Goal: Task Accomplishment & Management: Use online tool/utility

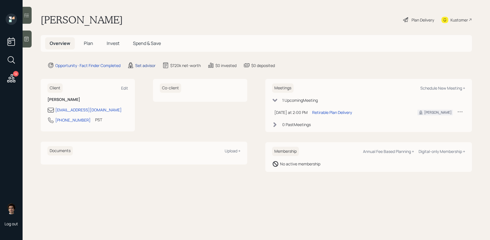
click at [146, 64] on div "Set advisor" at bounding box center [145, 65] width 20 height 6
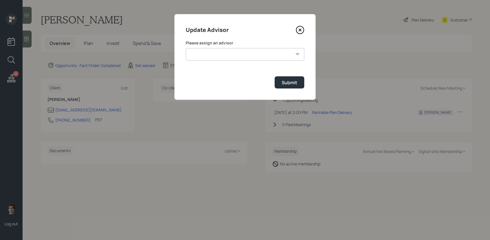
click at [225, 56] on select "[PERSON_NAME] [PERSON_NAME] End [PERSON_NAME] [PERSON_NAME] [PERSON_NAME] [PERS…" at bounding box center [245, 54] width 119 height 12
select select "59554aeb-d739-4552-90b9-0d27d70b4bf7"
click at [186, 48] on select "[PERSON_NAME] [PERSON_NAME] End [PERSON_NAME] [PERSON_NAME] [PERSON_NAME] [PERS…" at bounding box center [245, 54] width 119 height 12
click at [289, 84] on div "Submit" at bounding box center [290, 82] width 16 height 6
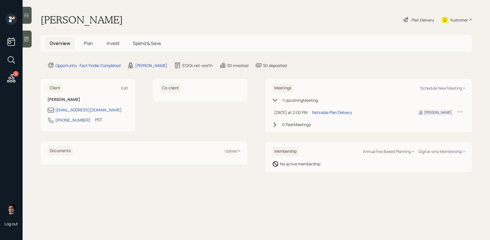
click at [439, 23] on div "Plan Delivery Kustomer" at bounding box center [437, 20] width 69 height 12
click at [448, 22] on icon at bounding box center [445, 19] width 7 height 7
click at [420, 22] on div "Plan Delivery" at bounding box center [423, 20] width 23 height 6
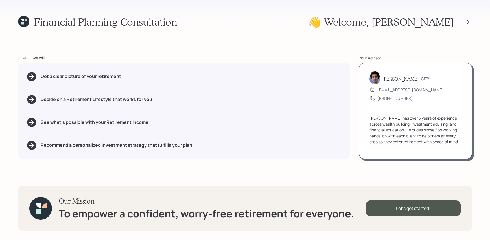
click at [130, 84] on div "Get a clear picture of your retirement Decide on a Retirement Lifestyle that wo…" at bounding box center [184, 111] width 332 height 96
drag, startPoint x: 126, startPoint y: 78, endPoint x: 41, endPoint y: 78, distance: 85.0
click at [41, 78] on div "Get a clear picture of your retirement" at bounding box center [184, 76] width 314 height 9
click at [67, 104] on div "Get a clear picture of your retirement Decide on a Retirement Lifestyle that wo…" at bounding box center [184, 111] width 332 height 96
drag, startPoint x: 111, startPoint y: 99, endPoint x: 67, endPoint y: 99, distance: 44.1
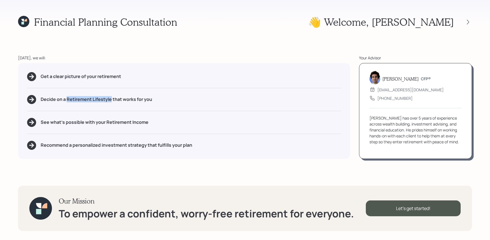
click at [67, 99] on h5 "Decide on a Retirement Lifestyle that works for you" at bounding box center [97, 99] width 112 height 5
click at [164, 123] on div "See what's possible with your Retirement Income" at bounding box center [184, 122] width 314 height 9
drag, startPoint x: 156, startPoint y: 126, endPoint x: 103, endPoint y: 123, distance: 53.2
click at [103, 123] on div "See what's possible with your Retirement Income" at bounding box center [184, 122] width 314 height 9
click at [125, 140] on div "Get a clear picture of your retirement Decide on a Retirement Lifestyle that wo…" at bounding box center [184, 111] width 332 height 96
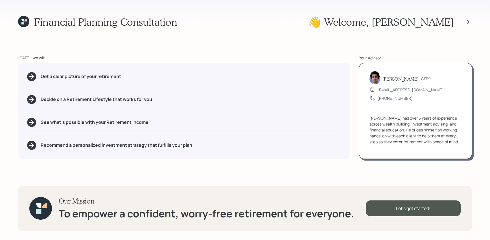
click at [390, 200] on div "Our Mission To empower a confident, worry-free retirement for everyone. Let's g…" at bounding box center [245, 208] width 454 height 45
click at [389, 204] on div "Let's get started!" at bounding box center [413, 208] width 95 height 16
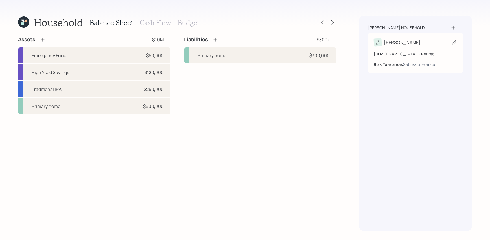
click at [422, 49] on div "65 years old • Retired Risk Tolerance: Set risk tolerance" at bounding box center [416, 56] width 84 height 21
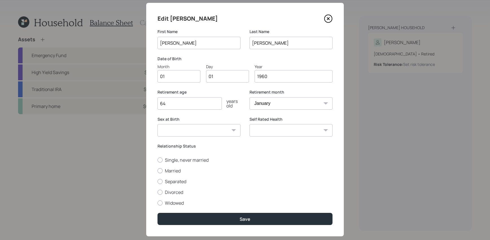
scroll to position [10, 0]
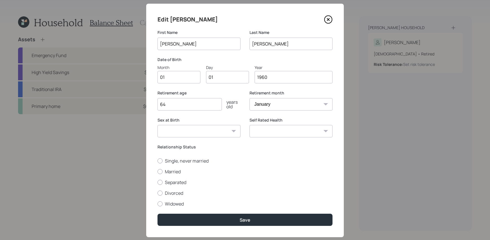
click at [193, 74] on input "01" at bounding box center [179, 77] width 43 height 12
type input "0"
type input "11"
click at [173, 133] on select "Male Female Other / Prefer not to say" at bounding box center [199, 131] width 83 height 12
select select "female"
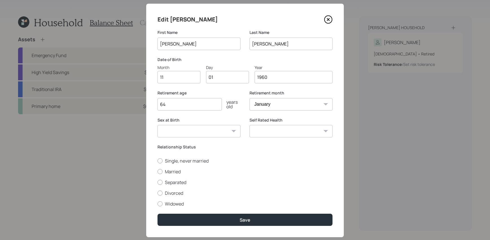
click at [158, 125] on select "Male Female Other / Prefer not to say" at bounding box center [199, 131] width 83 height 12
click at [191, 104] on input "64" at bounding box center [190, 104] width 64 height 12
type input "63"
click at [296, 132] on select "Excellent Very Good Good Fair Poor" at bounding box center [291, 131] width 83 height 12
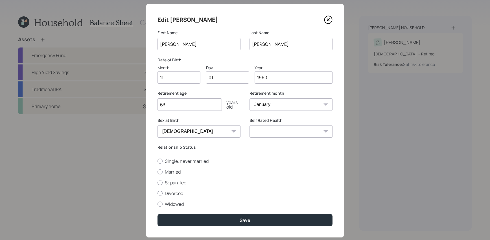
select select "excellent"
click at [250, 125] on select "Excellent Very Good Good Fair Poor" at bounding box center [291, 131] width 83 height 12
drag, startPoint x: 201, startPoint y: 150, endPoint x: 149, endPoint y: 149, distance: 52.3
click at [149, 149] on div "Edit Melissa First Name Melissa Last Name Eberhardt Date of Birth Month 11 Day …" at bounding box center [245, 120] width 198 height 233
drag, startPoint x: 163, startPoint y: 155, endPoint x: 160, endPoint y: 151, distance: 4.4
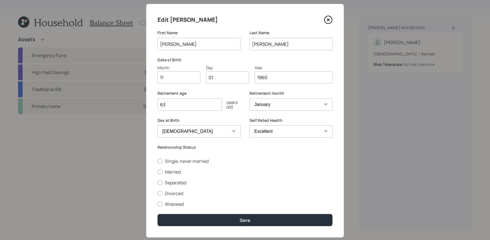
click at [160, 151] on div "Relationship Status Single, never married Married Separated Divorced Widowed" at bounding box center [245, 175] width 175 height 63
click at [159, 157] on div "Relationship Status Single, never married Married Separated Divorced Widowed" at bounding box center [245, 175] width 175 height 63
click at [159, 162] on div at bounding box center [160, 160] width 5 height 5
click at [158, 161] on input "Single, never married" at bounding box center [157, 161] width 0 height 0
radio input "true"
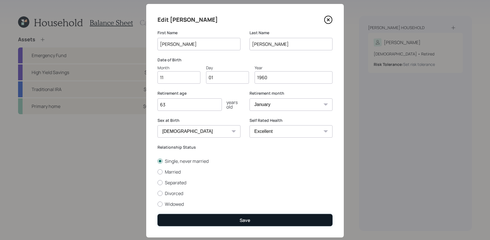
click at [243, 220] on div "Save" at bounding box center [245, 220] width 11 height 6
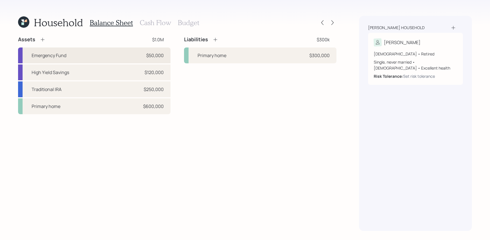
click at [109, 53] on div "Emergency Fund $50,000" at bounding box center [94, 55] width 152 height 16
select select "emergency_fund"
click at [108, 77] on div "High Yield Savings $120,000" at bounding box center [94, 72] width 152 height 16
select select "cash"
click at [84, 91] on div "Traditional IRA $250,000" at bounding box center [94, 89] width 152 height 16
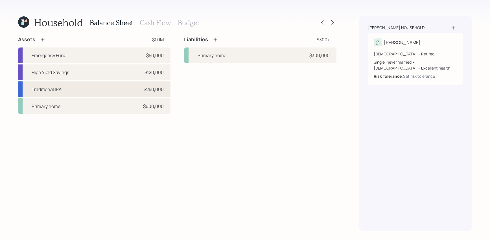
select select "ira"
select select "balanced"
click at [117, 112] on div "Primary home $600,000" at bounding box center [94, 106] width 152 height 16
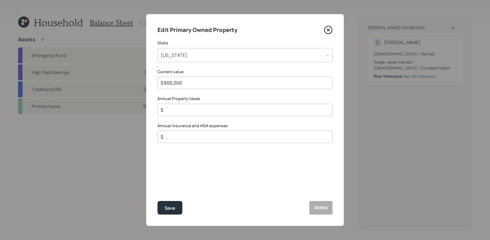
drag, startPoint x: 182, startPoint y: 87, endPoint x: -19, endPoint y: 76, distance: 201.4
click at [0, 76] on html "Household Balance Sheet Cash Flow Budget Assets $1.0M Emergency Fund $50,000 Hi…" at bounding box center [245, 120] width 490 height 240
click at [164, 110] on input "$" at bounding box center [242, 109] width 165 height 7
drag, startPoint x: 181, startPoint y: 110, endPoint x: 75, endPoint y: 95, distance: 107.2
click at [75, 95] on div "Edit Primary Owned Property State California Current value $ 600,000 Annual Pro…" at bounding box center [245, 120] width 490 height 240
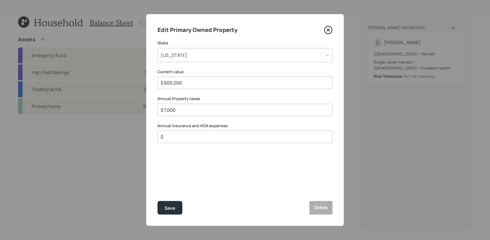
type input "$ 7,000"
click at [182, 136] on input "$" at bounding box center [242, 136] width 165 height 7
click at [230, 142] on div "$" at bounding box center [245, 136] width 175 height 12
click at [231, 137] on input "$" at bounding box center [242, 136] width 165 height 7
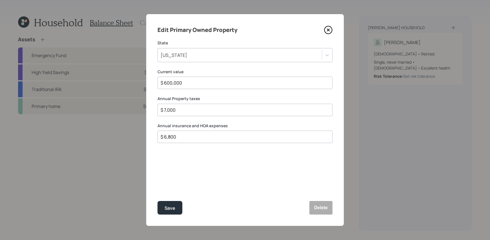
type input "$ 6,800"
click at [158, 201] on button "Save" at bounding box center [170, 208] width 25 height 14
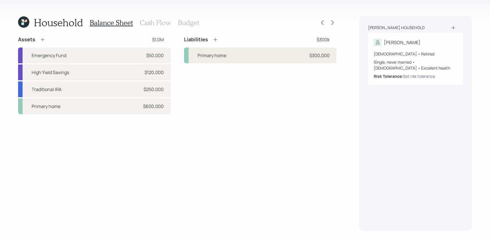
click at [250, 55] on div "Primary home $300,000" at bounding box center [260, 55] width 152 height 16
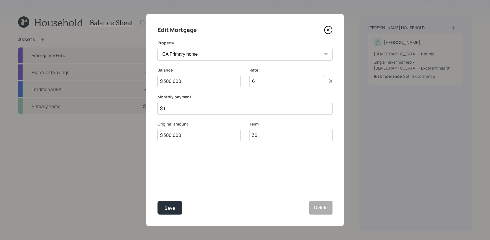
click at [222, 102] on div "$ 1" at bounding box center [245, 108] width 175 height 12
click at [222, 104] on input "$ 1" at bounding box center [245, 108] width 175 height 12
drag, startPoint x: 221, startPoint y: 104, endPoint x: 220, endPoint y: 109, distance: 5.1
click at [221, 104] on input "$ 1" at bounding box center [245, 108] width 175 height 12
drag, startPoint x: 220, startPoint y: 109, endPoint x: 186, endPoint y: 109, distance: 34.2
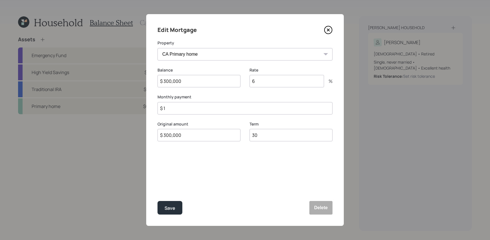
click at [186, 109] on input "$ 1" at bounding box center [245, 108] width 175 height 12
type input "$ 2,700"
click at [293, 86] on input "6" at bounding box center [287, 81] width 75 height 12
type input "66"
click at [179, 206] on button "Save" at bounding box center [170, 208] width 25 height 14
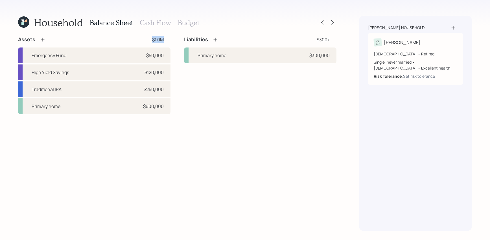
drag, startPoint x: 171, startPoint y: 37, endPoint x: 147, endPoint y: 41, distance: 24.3
click at [147, 41] on div "Assets $1.0M Emergency Fund $50,000 High Yield Savings $120,000 Traditional IRA…" at bounding box center [177, 75] width 319 height 78
click at [162, 23] on h3 "Cash Flow" at bounding box center [155, 23] width 31 height 8
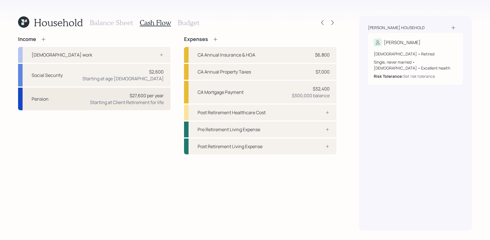
click at [151, 98] on div "$27,600 per year" at bounding box center [147, 95] width 34 height 7
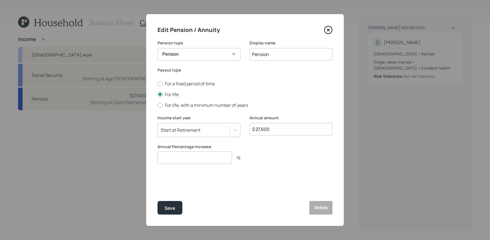
click at [204, 161] on input "number" at bounding box center [195, 157] width 75 height 12
type input "0"
click at [158, 201] on button "Save" at bounding box center [170, 208] width 25 height 14
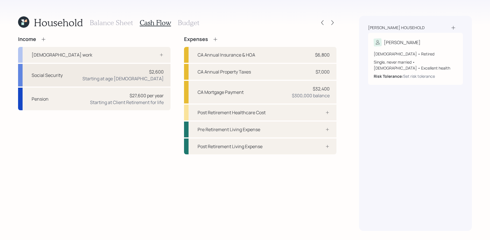
click at [90, 79] on div "Social Security $2,600 Starting at age 64" at bounding box center [94, 75] width 152 height 23
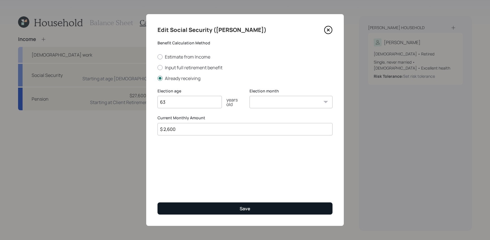
type input "63"
click at [179, 208] on button "Save" at bounding box center [245, 208] width 175 height 12
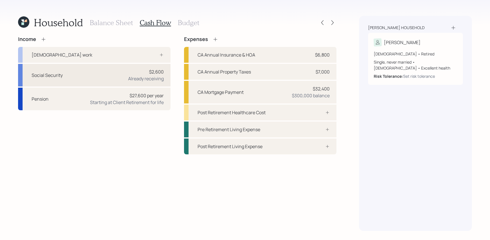
click at [89, 76] on div "Social Security $2,600 Already receiving" at bounding box center [94, 75] width 152 height 23
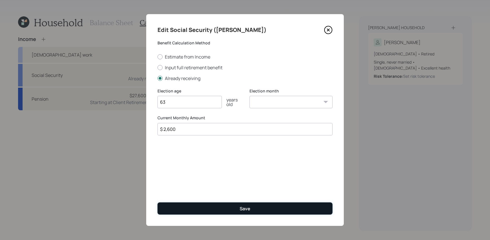
click at [238, 211] on button "Save" at bounding box center [245, 208] width 175 height 12
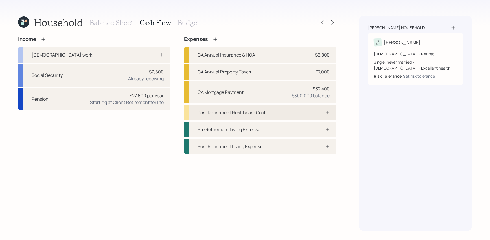
click at [233, 112] on div "Post Retirement Healthcare Cost" at bounding box center [232, 112] width 68 height 7
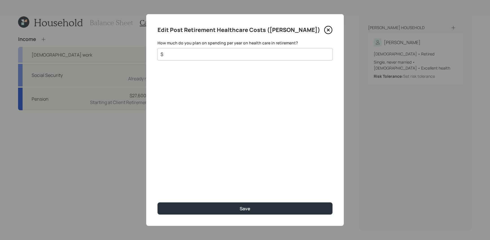
click at [226, 53] on input "$" at bounding box center [242, 54] width 165 height 7
type input "$ 4,300"
click at [158, 202] on button "Save" at bounding box center [245, 208] width 175 height 12
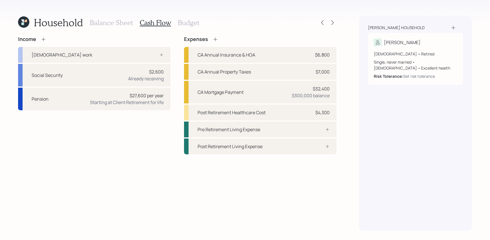
click at [221, 37] on div "Expenses" at bounding box center [260, 39] width 152 height 6
click at [216, 37] on icon at bounding box center [216, 39] width 6 height 6
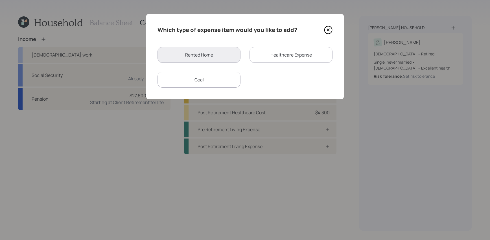
click at [271, 60] on div "Healthcare Expense" at bounding box center [291, 55] width 83 height 16
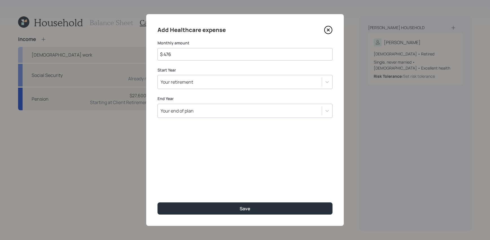
click at [190, 55] on input "$ 476" at bounding box center [245, 54] width 175 height 12
type input "$ 175"
click at [208, 82] on div "Your retirement" at bounding box center [240, 82] width 164 height 10
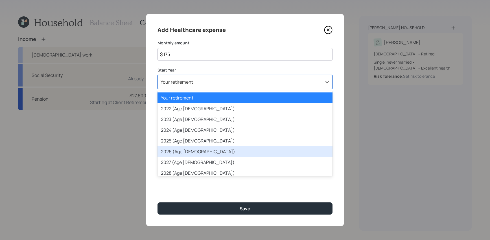
click at [222, 148] on div "2026 (Age 66)" at bounding box center [245, 151] width 175 height 11
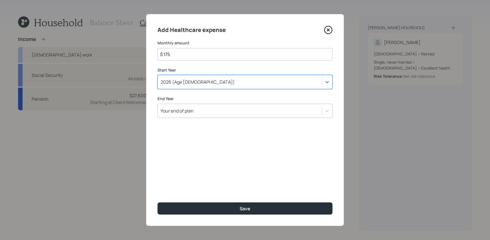
click at [218, 111] on div "Your end of plan" at bounding box center [240, 111] width 164 height 10
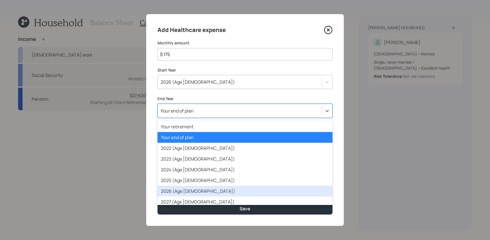
click at [198, 191] on div "2026 (Age 66)" at bounding box center [245, 191] width 175 height 11
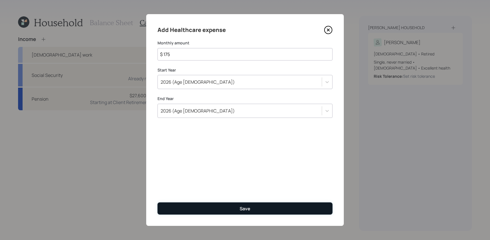
click at [207, 210] on button "Save" at bounding box center [245, 208] width 175 height 12
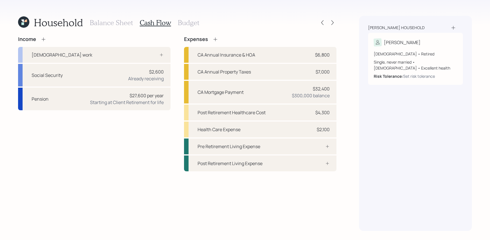
click at [192, 23] on h3 "Budget" at bounding box center [188, 23] width 21 height 8
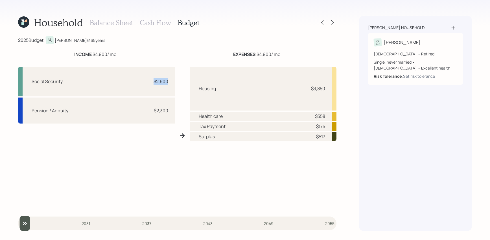
drag, startPoint x: 169, startPoint y: 82, endPoint x: 144, endPoint y: 83, distance: 24.6
click at [144, 83] on div "Social Security $2,600" at bounding box center [96, 82] width 157 height 30
drag, startPoint x: 176, startPoint y: 110, endPoint x: 127, endPoint y: 110, distance: 49.7
click at [127, 110] on div "Social Security $2,600 Pension / Annuity $2,300 Housing $3,850 Health care $358…" at bounding box center [177, 135] width 319 height 147
click at [127, 81] on div "Social Security $2,600" at bounding box center [96, 82] width 157 height 30
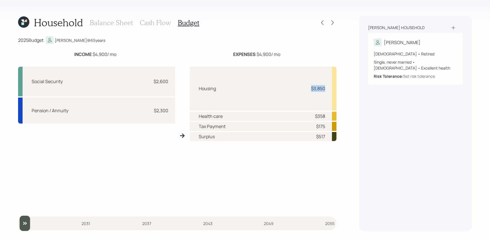
drag, startPoint x: 330, startPoint y: 88, endPoint x: 306, endPoint y: 89, distance: 24.9
click at [306, 89] on div "Housing $3,850" at bounding box center [263, 89] width 147 height 44
drag, startPoint x: 330, startPoint y: 116, endPoint x: 308, endPoint y: 114, distance: 21.3
click at [308, 114] on div "Health care $358" at bounding box center [263, 116] width 147 height 9
drag, startPoint x: 326, startPoint y: 124, endPoint x: 271, endPoint y: 125, distance: 55.9
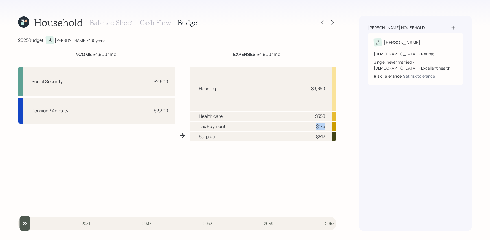
click at [271, 125] on div "Tax Payment $175" at bounding box center [263, 126] width 147 height 9
drag, startPoint x: 326, startPoint y: 137, endPoint x: 274, endPoint y: 134, distance: 52.3
click at [274, 135] on div "Surplus $517" at bounding box center [263, 136] width 147 height 9
click at [162, 25] on h3 "Cash Flow" at bounding box center [155, 23] width 31 height 8
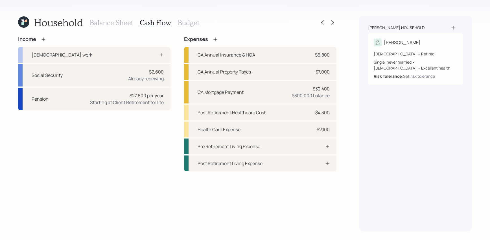
click at [328, 171] on div "Income Full-time work Social Security $2,600 Already receiving Pension $27,600 …" at bounding box center [177, 133] width 319 height 195
click at [328, 165] on icon at bounding box center [327, 163] width 5 height 5
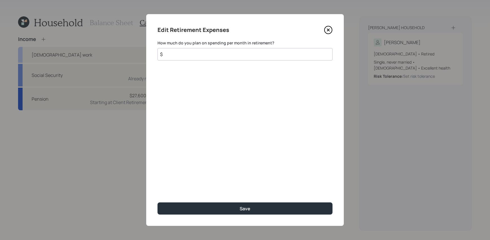
click at [301, 40] on div "Edit Retirement Expenses How much do you plan on spending per month in retireme…" at bounding box center [245, 120] width 198 height 212
click at [301, 51] on input "$" at bounding box center [245, 54] width 175 height 12
type input "$ 4,000"
click at [158, 202] on button "Save" at bounding box center [245, 208] width 175 height 12
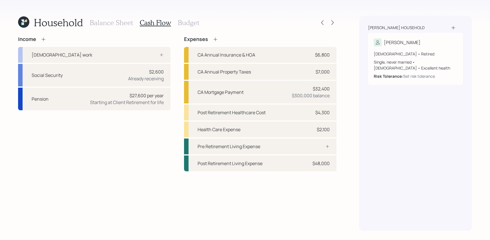
click at [188, 20] on h3 "Budget" at bounding box center [188, 23] width 21 height 8
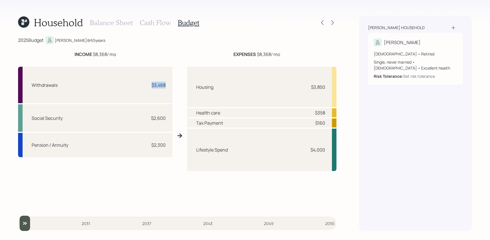
drag, startPoint x: 160, startPoint y: 84, endPoint x: 126, endPoint y: 84, distance: 34.5
click at [126, 84] on div "Withdrawals $3,468" at bounding box center [95, 85] width 154 height 36
click at [154, 95] on div "Withdrawals $3,468" at bounding box center [95, 85] width 154 height 36
drag, startPoint x: 327, startPoint y: 147, endPoint x: 297, endPoint y: 150, distance: 30.7
click at [297, 150] on div "Lifestyle Spend $4,000" at bounding box center [261, 149] width 149 height 42
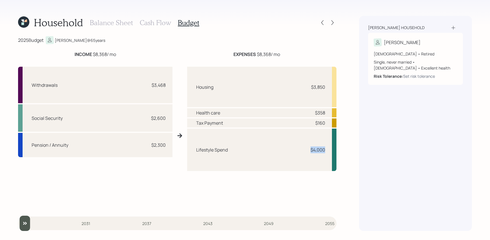
click at [311, 146] on div "Lifestyle Spend $4,000" at bounding box center [261, 149] width 149 height 42
drag, startPoint x: 71, startPoint y: 58, endPoint x: 70, endPoint y: 44, distance: 13.6
click at [70, 44] on div "2025 Budget Melissa @ 65 years INCOME $8,368 / mo EXPENSES $8,368 / mo Withdraw…" at bounding box center [177, 133] width 319 height 195
click at [125, 43] on div "2025 Budget Melissa @ 65 years" at bounding box center [177, 40] width 319 height 8
drag, startPoint x: 168, startPoint y: 118, endPoint x: 149, endPoint y: 120, distance: 18.7
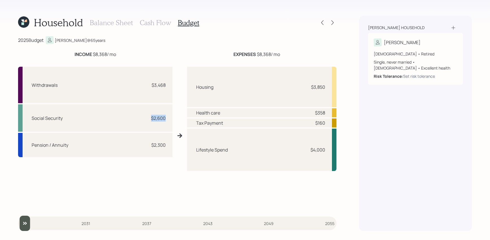
click at [149, 120] on div "Social Security $2,600" at bounding box center [95, 117] width 154 height 27
drag, startPoint x: 170, startPoint y: 143, endPoint x: 144, endPoint y: 143, distance: 26.5
click at [144, 143] on div "Pension / Annuity $2,300" at bounding box center [95, 145] width 154 height 24
drag, startPoint x: 165, startPoint y: 83, endPoint x: 127, endPoint y: 81, distance: 37.6
click at [128, 81] on div "Withdrawals $3,468" at bounding box center [95, 85] width 154 height 36
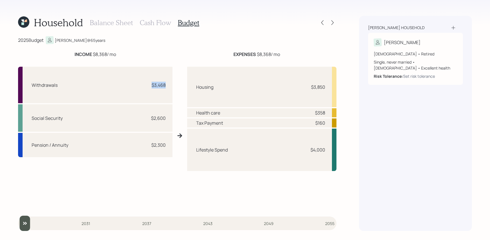
drag, startPoint x: 126, startPoint y: 55, endPoint x: 59, endPoint y: 55, distance: 66.9
click at [59, 55] on div "INCOME $8,368 / mo" at bounding box center [95, 54] width 154 height 7
click at [97, 57] on div "INCOME $8,368 / mo" at bounding box center [96, 54] width 42 height 7
click at [331, 21] on icon at bounding box center [333, 23] width 6 height 6
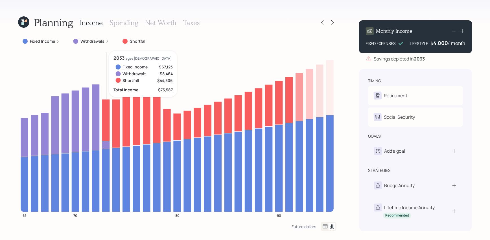
click at [108, 117] on icon at bounding box center [106, 120] width 8 height 42
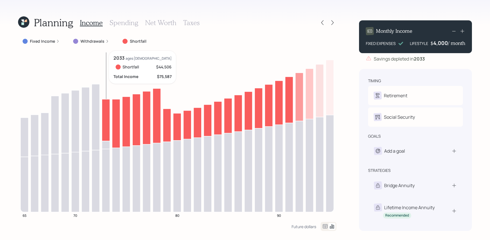
click at [108, 117] on icon at bounding box center [106, 120] width 8 height 42
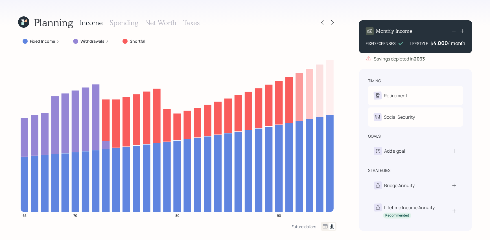
click at [456, 31] on icon at bounding box center [454, 31] width 7 height 7
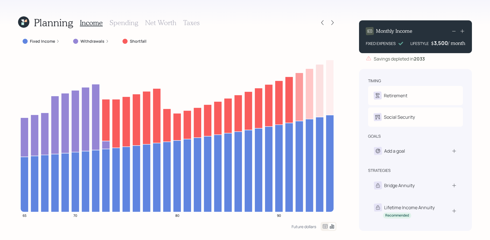
click at [456, 31] on icon at bounding box center [454, 31] width 7 height 7
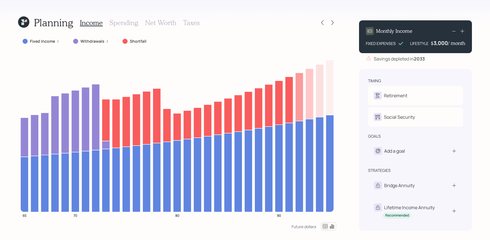
click at [473, 71] on div "Planning Income Spending Net Worth Taxes Fixed Income Withdrawals Shortfall 65 …" at bounding box center [245, 120] width 490 height 240
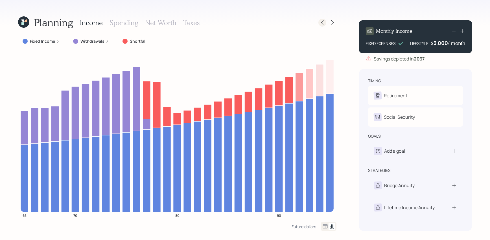
click at [322, 24] on icon at bounding box center [323, 23] width 6 height 6
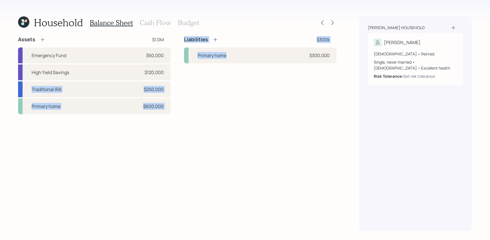
drag, startPoint x: 168, startPoint y: 72, endPoint x: 211, endPoint y: 83, distance: 44.2
click at [211, 83] on div "Assets $1.0M Emergency Fund $50,000 High Yield Savings $120,000 Traditional IRA…" at bounding box center [177, 75] width 319 height 78
click at [211, 83] on div "Liabilities $300k Primary home $300,000" at bounding box center [260, 75] width 152 height 78
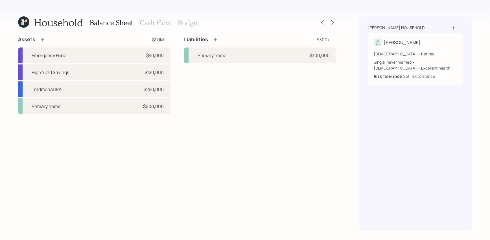
click at [166, 23] on h3 "Cash Flow" at bounding box center [155, 23] width 31 height 8
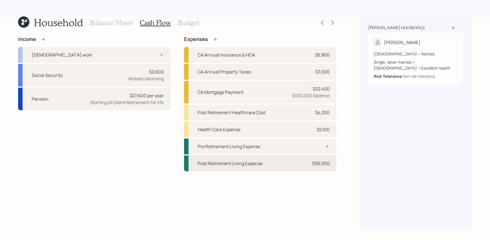
click at [303, 169] on div "Post Retirement Living Expense $36,000" at bounding box center [260, 163] width 152 height 16
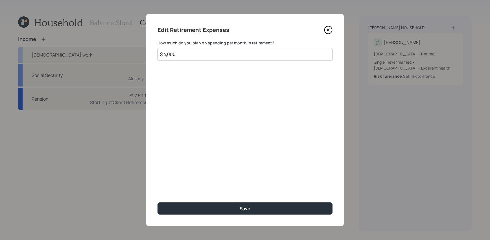
drag, startPoint x: 186, startPoint y: 56, endPoint x: 126, endPoint y: 50, distance: 60.8
click at [126, 50] on div "Edit Retirement Expenses How much do you plan on spending per month in retireme…" at bounding box center [245, 120] width 490 height 240
type input "$ 0"
click at [158, 202] on button "Save" at bounding box center [245, 208] width 175 height 12
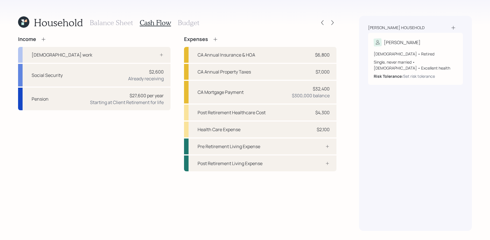
click at [192, 28] on div "Balance Sheet Cash Flow Budget" at bounding box center [145, 23] width 110 height 14
click at [192, 24] on h3 "Budget" at bounding box center [188, 23] width 21 height 8
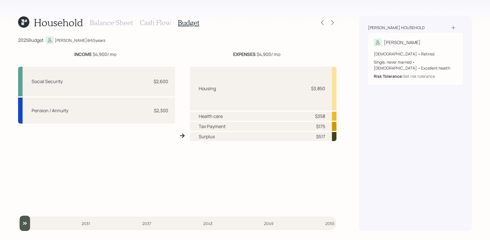
drag, startPoint x: 118, startPoint y: 52, endPoint x: 73, endPoint y: 55, distance: 45.5
click at [73, 55] on div "INCOME $4,900 / mo" at bounding box center [95, 54] width 154 height 7
click at [164, 115] on div "Pension / Annuity $2,300" at bounding box center [96, 110] width 157 height 26
drag, startPoint x: 330, startPoint y: 88, endPoint x: 296, endPoint y: 88, distance: 33.9
click at [296, 88] on div "Housing $3,850" at bounding box center [263, 89] width 147 height 44
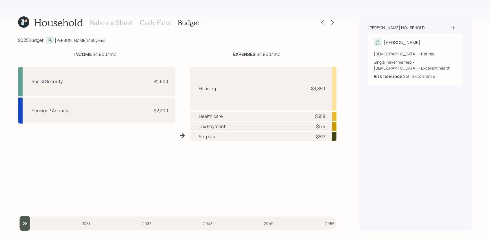
click at [322, 137] on div "$517" at bounding box center [320, 136] width 9 height 7
drag, startPoint x: 328, startPoint y: 137, endPoint x: 305, endPoint y: 137, distance: 23.2
click at [305, 137] on div "Surplus $517" at bounding box center [263, 136] width 147 height 9
click at [326, 143] on div "Housing $3,850 Health care $358 Tax Payment $175 Surplus $517" at bounding box center [263, 138] width 147 height 142
click at [157, 23] on h3 "Cash Flow" at bounding box center [155, 23] width 31 height 8
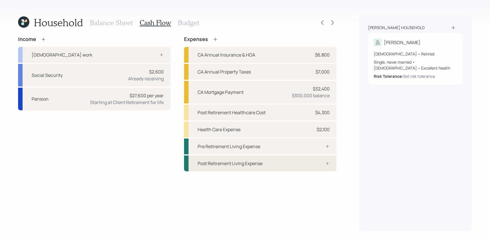
click at [291, 163] on div "Post Retirement Living Expense" at bounding box center [260, 163] width 152 height 16
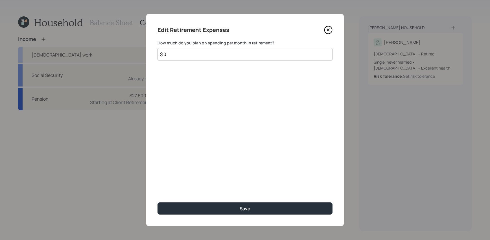
click at [216, 56] on input "$ 0" at bounding box center [245, 54] width 175 height 12
type input "$ 1,500"
click at [158, 202] on button "Save" at bounding box center [245, 208] width 175 height 12
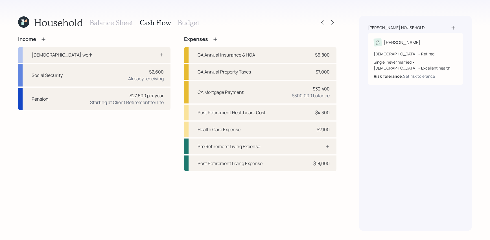
click at [193, 28] on div "Balance Sheet Cash Flow Budget" at bounding box center [145, 23] width 110 height 14
click at [193, 14] on div "Household Balance Sheet Cash Flow Budget Income Full-time work Social Security …" at bounding box center [245, 120] width 490 height 240
click at [193, 27] on div "Balance Sheet Cash Flow Budget" at bounding box center [145, 23] width 110 height 14
click at [194, 24] on h3 "Budget" at bounding box center [188, 23] width 21 height 8
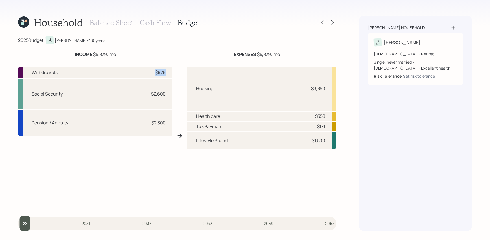
drag, startPoint x: 166, startPoint y: 72, endPoint x: 154, endPoint y: 72, distance: 11.6
click at [154, 72] on div "Withdrawals $979" at bounding box center [95, 72] width 154 height 11
click at [153, 79] on div "Social Security $2,600" at bounding box center [95, 94] width 154 height 30
click at [331, 23] on icon at bounding box center [333, 23] width 6 height 6
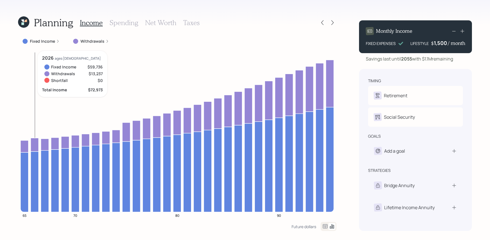
click at [30, 142] on icon "65 70 80 90" at bounding box center [177, 136] width 319 height 171
click at [26, 143] on icon at bounding box center [25, 146] width 8 height 12
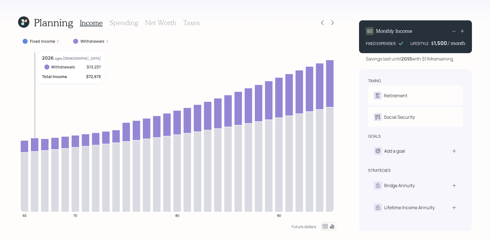
click at [32, 145] on icon at bounding box center [35, 144] width 8 height 13
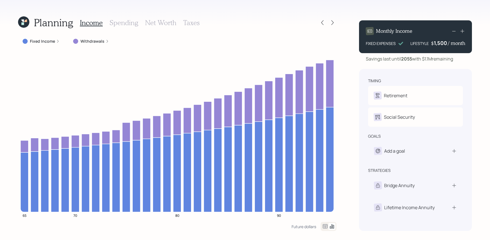
drag, startPoint x: 462, startPoint y: 60, endPoint x: 426, endPoint y: 60, distance: 35.6
click at [426, 60] on div "Savings last until 2055 with $1.1M remaining" at bounding box center [415, 58] width 113 height 7
click at [462, 32] on icon at bounding box center [463, 31] width 6 height 6
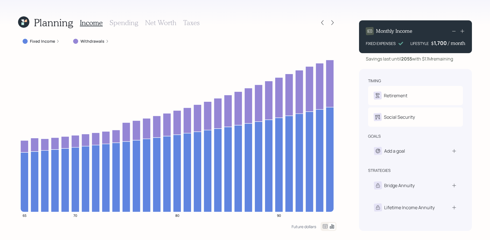
click at [462, 32] on icon at bounding box center [463, 31] width 6 height 6
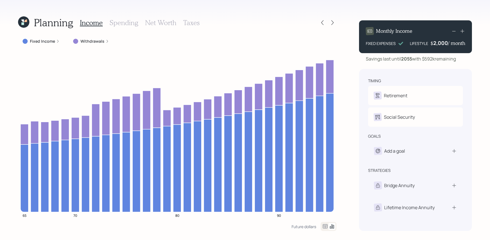
click at [456, 30] on icon at bounding box center [454, 31] width 7 height 7
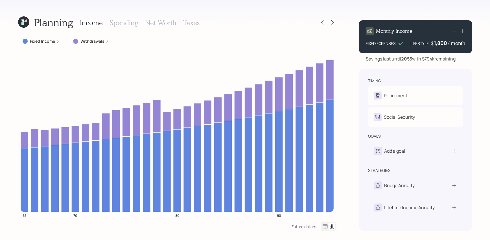
click at [455, 30] on icon at bounding box center [454, 31] width 7 height 7
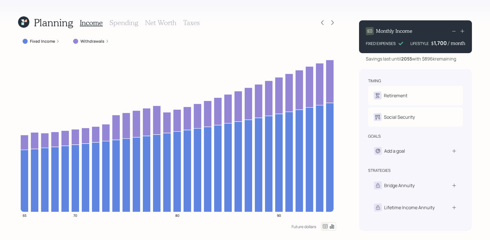
click at [463, 62] on div "Savings last until 2055 with $896k remaining" at bounding box center [415, 58] width 113 height 7
click at [464, 31] on icon at bounding box center [463, 31] width 6 height 6
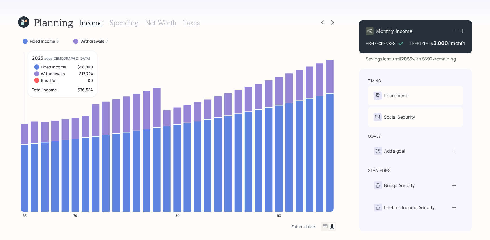
click at [24, 129] on icon at bounding box center [25, 134] width 8 height 20
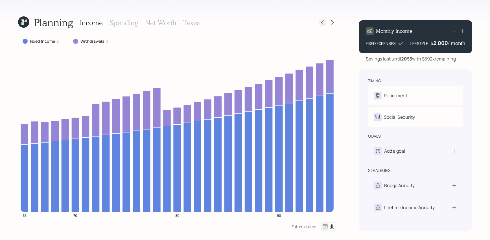
click at [326, 22] on div at bounding box center [323, 23] width 8 height 8
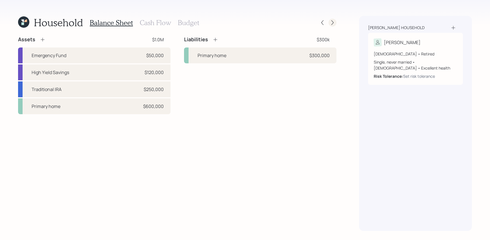
click at [333, 22] on icon at bounding box center [333, 23] width 6 height 6
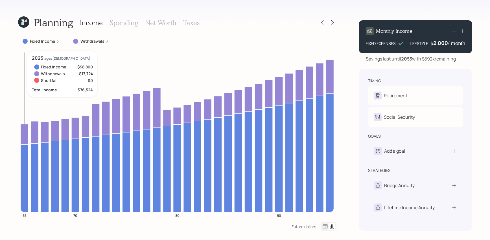
click at [24, 138] on icon at bounding box center [25, 134] width 8 height 20
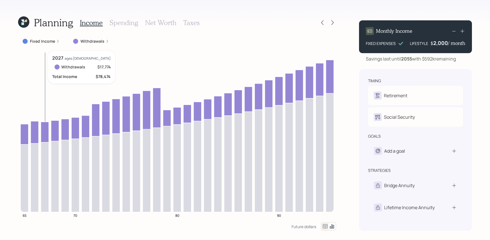
click at [45, 131] on icon at bounding box center [45, 132] width 8 height 20
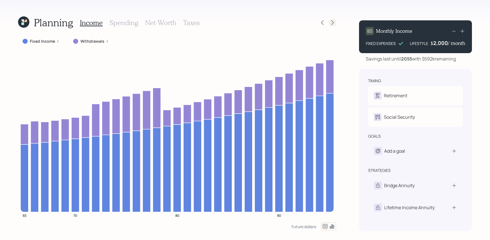
click at [331, 23] on icon at bounding box center [333, 23] width 6 height 6
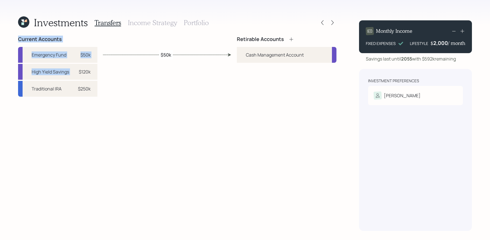
drag, startPoint x: 331, startPoint y: 23, endPoint x: 148, endPoint y: 64, distance: 187.2
click at [148, 63] on div "Investments Transfers Income Strategy Portfolio Current Accounts Emergency Fund…" at bounding box center [177, 123] width 319 height 215
click at [228, 92] on div "Current Accounts Emergency Fund $50k High Yield Savings $120k Traditional IRA $…" at bounding box center [177, 133] width 319 height 195
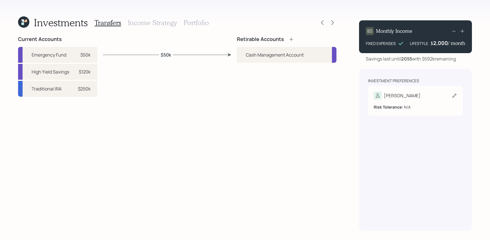
click at [418, 99] on div "[PERSON_NAME]" at bounding box center [416, 95] width 84 height 8
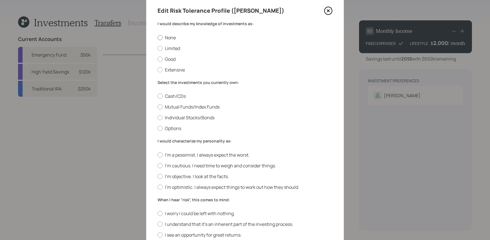
scroll to position [19, 0]
click at [170, 59] on label "Good" at bounding box center [245, 59] width 175 height 6
click at [158, 59] on input "Good" at bounding box center [157, 58] width 0 height 0
radio input "true"
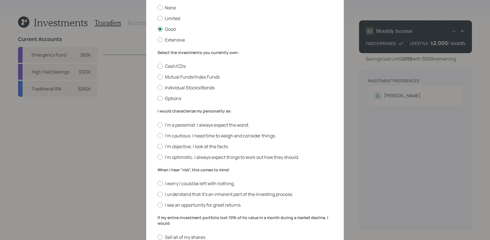
scroll to position [50, 0]
click at [180, 88] on label "Individual Stocks/Bonds" at bounding box center [245, 87] width 175 height 6
click at [158, 87] on input "Individual Stocks/Bonds" at bounding box center [157, 87] width 0 height 0
radio input "true"
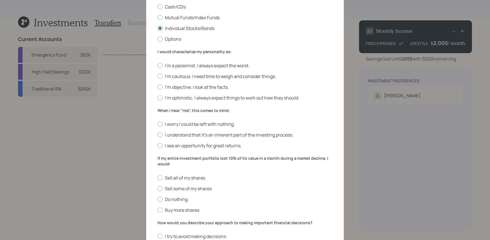
scroll to position [111, 0]
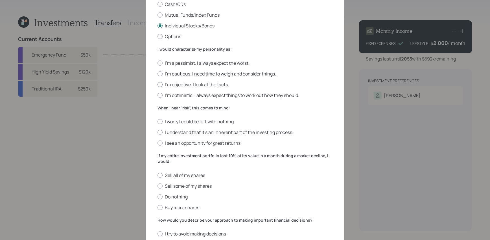
click at [170, 82] on label "I'm objective. I look at the facts." at bounding box center [245, 84] width 175 height 6
click at [158, 84] on input "I'm objective. I look at the facts." at bounding box center [157, 84] width 0 height 0
radio input "true"
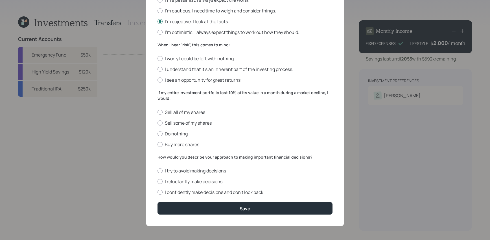
scroll to position [173, 0]
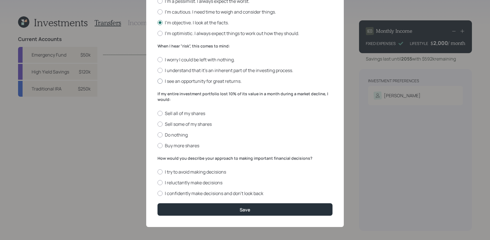
click at [196, 81] on label "I see an opportunity for great returns." at bounding box center [245, 81] width 175 height 6
click at [158, 81] on input "I see an opportunity for great returns." at bounding box center [157, 81] width 0 height 0
radio input "true"
click at [196, 81] on label "I see an opportunity for great returns." at bounding box center [245, 81] width 175 height 6
click at [158, 81] on input "I see an opportunity for great returns." at bounding box center [157, 81] width 0 height 0
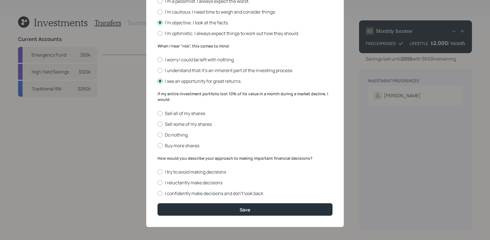
click at [177, 98] on label "If my entire investment portfolio lost 10% of its value in a month during a mar…" at bounding box center [245, 96] width 175 height 11
click at [187, 134] on label "Do nothing" at bounding box center [245, 135] width 175 height 6
click at [158, 134] on input "Do nothing" at bounding box center [157, 134] width 0 height 0
radio input "true"
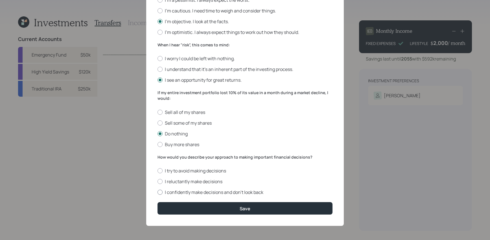
click at [180, 192] on label "I confidently make decisions and don’t look back" at bounding box center [245, 192] width 175 height 6
click at [158, 192] on input "I confidently make decisions and don’t look back" at bounding box center [157, 192] width 0 height 0
radio input "true"
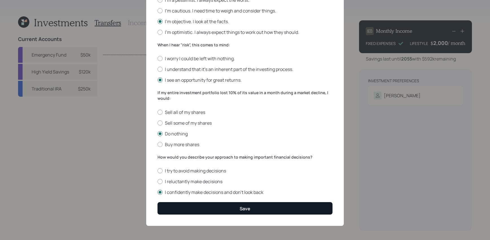
click at [185, 202] on form "I would describe my knowledge of investments as: None Limited Good Extensive Se…" at bounding box center [245, 40] width 175 height 348
click at [190, 209] on button "Save" at bounding box center [245, 208] width 175 height 12
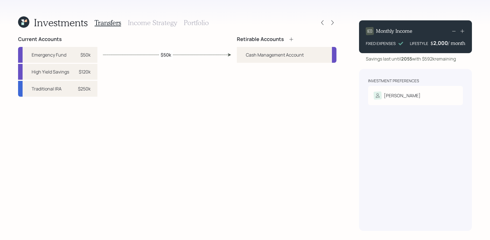
click at [290, 37] on icon at bounding box center [292, 39] width 6 height 6
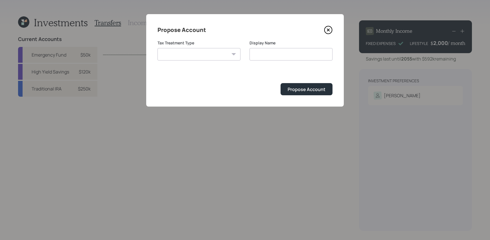
click at [205, 50] on select "Roth Taxable Traditional" at bounding box center [199, 54] width 83 height 12
select select "traditional"
click at [158, 48] on select "Roth Taxable Traditional" at bounding box center [199, 54] width 83 height 12
click at [286, 56] on input "Traditional" at bounding box center [291, 54] width 83 height 12
type input "Traditional IRA"
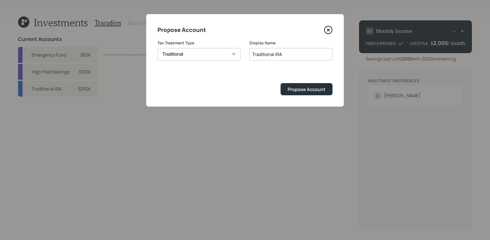
click at [281, 83] on button "Propose Account" at bounding box center [307, 89] width 52 height 12
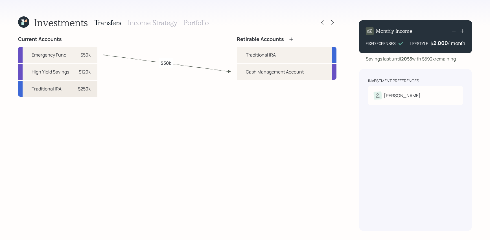
click at [83, 89] on div "$250k" at bounding box center [84, 88] width 13 height 7
click at [258, 56] on div "Traditional IRA" at bounding box center [261, 54] width 30 height 7
select select "01991baf-47f3-4739-bfa2-0302438824ba"
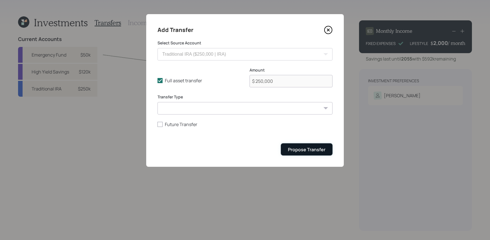
click at [311, 148] on div "Propose Transfer" at bounding box center [307, 149] width 38 height 6
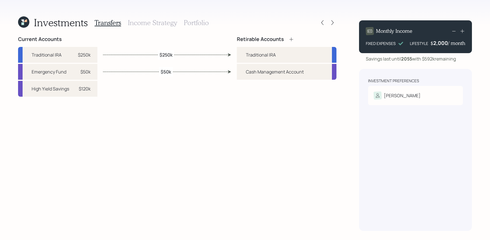
click at [145, 19] on h3 "Income Strategy" at bounding box center [152, 23] width 49 height 8
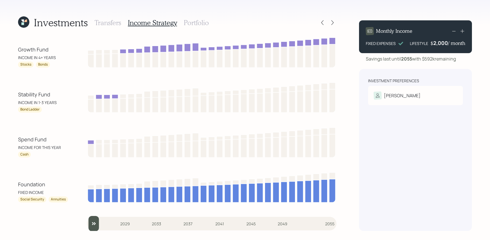
click at [114, 21] on h3 "Transfers" at bounding box center [108, 23] width 27 height 8
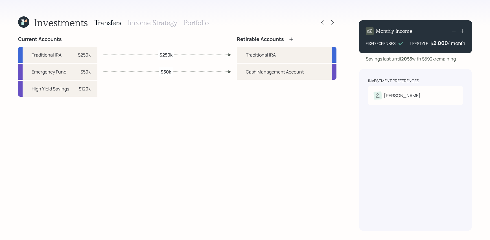
click at [203, 137] on div "Current Accounts Traditional IRA $250k Emergency Fund $50k High Yield Savings $…" at bounding box center [177, 133] width 319 height 195
click at [164, 26] on h3 "Income Strategy" at bounding box center [152, 23] width 49 height 8
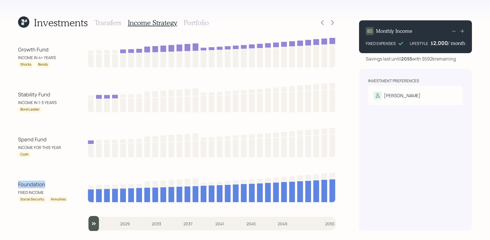
drag, startPoint x: 48, startPoint y: 184, endPoint x: 11, endPoint y: 188, distance: 36.9
click at [11, 188] on div "Investments Transfers Income Strategy Portfolio Growth Fund INCOME IN 4+ YEARS …" at bounding box center [245, 120] width 490 height 240
click at [32, 131] on div "Spend Fund INCOME FOR THIS YEAR Cash" at bounding box center [177, 141] width 319 height 31
drag, startPoint x: 47, startPoint y: 139, endPoint x: 4, endPoint y: 139, distance: 43.8
click at [4, 139] on div "Investments Transfers Income Strategy Portfolio Growth Fund INCOME IN 4+ YEARS …" at bounding box center [245, 120] width 490 height 240
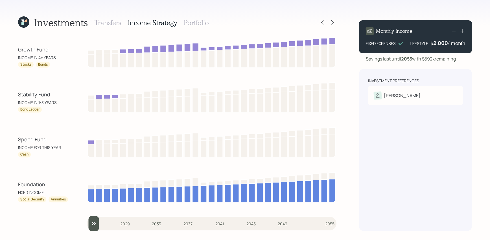
click at [30, 140] on div "Spend Fund" at bounding box center [43, 140] width 51 height 8
click at [47, 140] on div "Spend Fund" at bounding box center [43, 140] width 51 height 8
drag, startPoint x: 62, startPoint y: 146, endPoint x: 10, endPoint y: 146, distance: 51.1
click at [10, 146] on div "Investments Transfers Income Strategy Portfolio Growth Fund INCOME IN 4+ YEARS …" at bounding box center [245, 120] width 490 height 240
click at [32, 151] on div "Spend Fund INCOME FOR THIS YEAR Cash" at bounding box center [43, 147] width 51 height 22
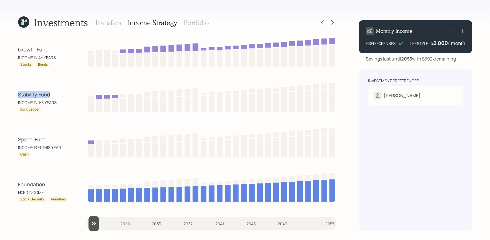
drag, startPoint x: 60, startPoint y: 95, endPoint x: 4, endPoint y: 96, distance: 55.9
click at [3, 96] on div "Investments Transfers Income Strategy Portfolio Growth Fund INCOME IN 4+ YEARS …" at bounding box center [245, 120] width 490 height 240
drag, startPoint x: 42, startPoint y: 109, endPoint x: 18, endPoint y: 109, distance: 23.2
click at [18, 110] on div "Bond Ladder" at bounding box center [30, 109] width 24 height 6
click at [54, 122] on div "Growth Fund INCOME IN 4+ YEARS Stocks Bonds Stability Fund INCOME IN 1-3 YEARS …" at bounding box center [177, 133] width 319 height 195
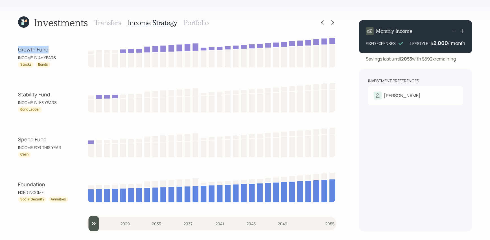
drag, startPoint x: 55, startPoint y: 47, endPoint x: -1, endPoint y: 47, distance: 56.5
click at [0, 47] on html "Investments Transfers Income Strategy Portfolio Growth Fund INCOME IN 4+ YEARS …" at bounding box center [245, 120] width 490 height 240
click at [201, 21] on h3 "Portfolio" at bounding box center [196, 23] width 25 height 8
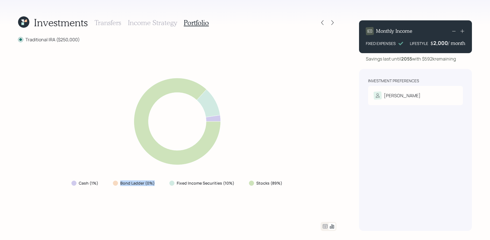
drag, startPoint x: 156, startPoint y: 178, endPoint x: 164, endPoint y: 181, distance: 8.5
click at [164, 181] on div "Cash (1%) Bond Ladder (0%) Fixed Income Securities (10%) Stocks (89%)" at bounding box center [177, 183] width 221 height 10
drag, startPoint x: 100, startPoint y: 184, endPoint x: 73, endPoint y: 184, distance: 27.4
click at [73, 184] on div "Cash (1%)" at bounding box center [85, 183] width 37 height 10
click at [84, 188] on div "Cash (1%) Bond Ladder (0%) Fixed Income Securities (10%) Stocks (89%)" at bounding box center [177, 131] width 319 height 165
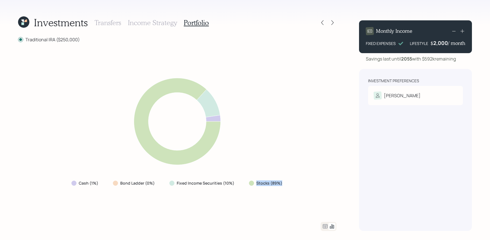
drag, startPoint x: 295, startPoint y: 195, endPoint x: 242, endPoint y: 187, distance: 53.6
click at [242, 187] on div "Cash (1%) Bond Ladder (0%) Fixed Income Securities (10%) Stocks (89%)" at bounding box center [177, 131] width 319 height 165
drag, startPoint x: 242, startPoint y: 187, endPoint x: 175, endPoint y: 191, distance: 67.9
click at [175, 191] on div "Cash (1%) Bond Ladder (0%) Fixed Income Securities (10%) Stocks (89%)" at bounding box center [177, 131] width 319 height 165
click at [117, 24] on h3 "Transfers" at bounding box center [108, 23] width 27 height 8
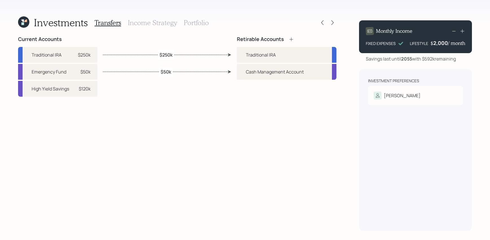
click at [291, 37] on icon at bounding box center [292, 39] width 6 height 6
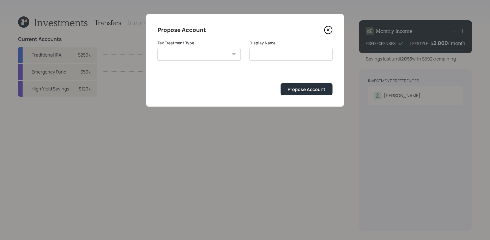
click at [185, 59] on select "Roth Taxable Traditional" at bounding box center [199, 54] width 83 height 12
select select "taxable"
click at [158, 48] on select "Roth Taxable Traditional" at bounding box center [199, 54] width 83 height 12
type input "Taxable"
click at [319, 95] on button "Propose Account" at bounding box center [307, 89] width 52 height 12
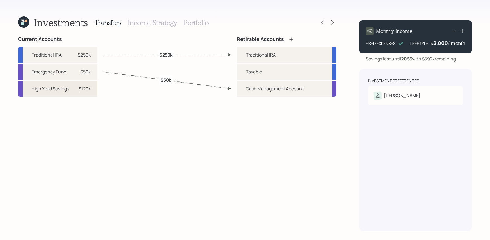
click at [86, 94] on div "High Yield Savings $120k" at bounding box center [57, 89] width 79 height 16
click at [249, 77] on div "Taxable" at bounding box center [287, 72] width 100 height 16
select select "c0695a66-b1bf-4557-b5b0-6fbd04643c63"
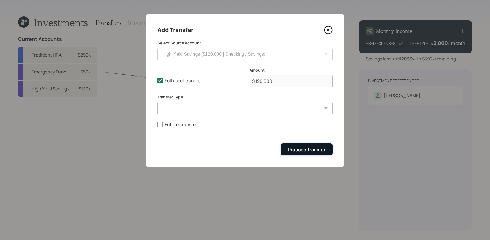
click at [319, 149] on div "Propose Transfer" at bounding box center [307, 149] width 38 height 6
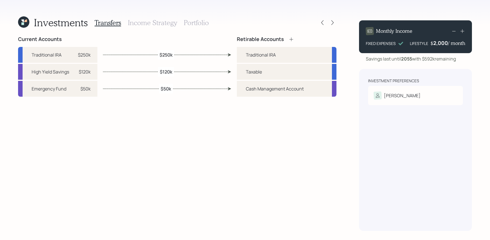
click at [190, 24] on h3 "Portfolio" at bounding box center [196, 23] width 25 height 8
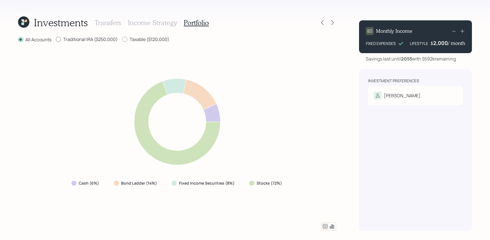
click at [79, 40] on label "Traditional IRA ($250,000)" at bounding box center [87, 39] width 62 height 6
click at [56, 40] on input "Traditional IRA ($250,000)" at bounding box center [56, 39] width 0 height 0
radio input "true"
radio input "false"
click at [126, 39] on div at bounding box center [124, 39] width 5 height 5
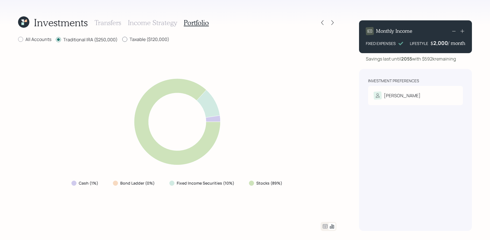
click at [122, 39] on input "Taxable ($120,000)" at bounding box center [122, 39] width 0 height 0
radio input "true"
radio input "false"
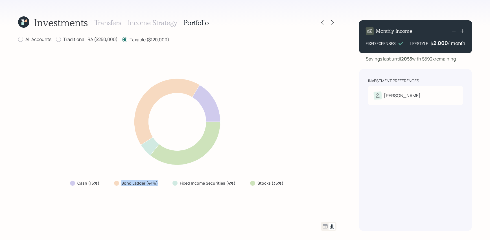
drag, startPoint x: 160, startPoint y: 183, endPoint x: 118, endPoint y: 184, distance: 42.4
click at [118, 184] on div "Bond Ladder (44%)" at bounding box center [137, 183] width 54 height 10
drag, startPoint x: 292, startPoint y: 184, endPoint x: 255, endPoint y: 185, distance: 37.0
click at [255, 185] on div "Cash (16%) Bond Ladder (44%) Fixed Income Securities (4%) Stocks (36%)" at bounding box center [177, 132] width 319 height 165
drag, startPoint x: 238, startPoint y: 184, endPoint x: 175, endPoint y: 180, distance: 63.4
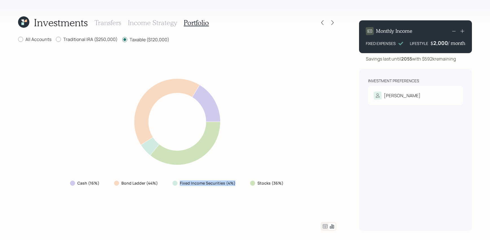
click at [175, 180] on div "Fixed Income Securities (4%)" at bounding box center [204, 183] width 73 height 10
click at [28, 37] on label "All Accounts" at bounding box center [34, 39] width 33 height 6
click at [18, 39] on input "All Accounts" at bounding box center [18, 39] width 0 height 0
radio input "true"
radio input "false"
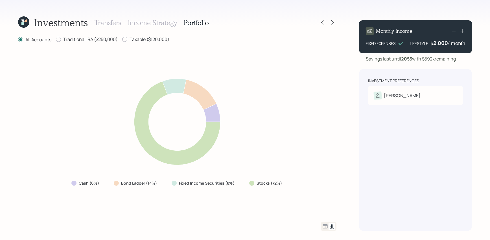
click at [326, 229] on icon at bounding box center [325, 226] width 7 height 7
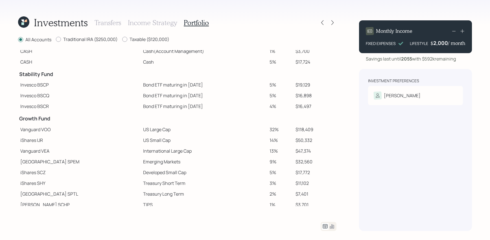
scroll to position [42, 0]
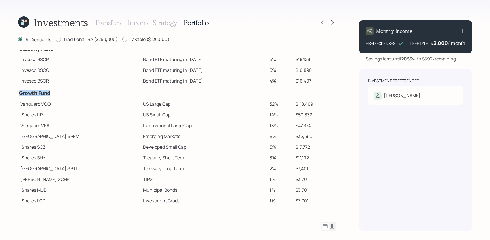
drag, startPoint x: 53, startPoint y: 94, endPoint x: 19, endPoint y: 95, distance: 34.5
click at [19, 95] on td "Growth Fund" at bounding box center [79, 92] width 123 height 12
drag, startPoint x: 53, startPoint y: 101, endPoint x: 19, endPoint y: 104, distance: 33.7
click at [19, 104] on td "Vanguard VOO" at bounding box center [79, 104] width 123 height 11
drag, startPoint x: 144, startPoint y: 105, endPoint x: 112, endPoint y: 104, distance: 31.6
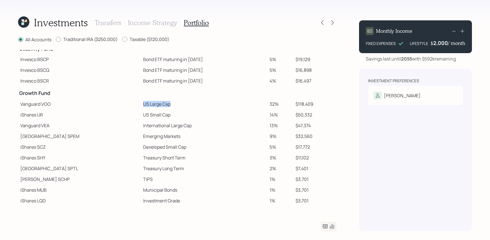
click at [141, 104] on td "US Large Cap" at bounding box center [204, 104] width 127 height 11
click at [141, 109] on td "US Large Cap" at bounding box center [204, 104] width 127 height 11
drag, startPoint x: 53, startPoint y: 102, endPoint x: 21, endPoint y: 103, distance: 31.9
click at [20, 103] on td "Vanguard VOO" at bounding box center [79, 104] width 123 height 11
drag, startPoint x: 45, startPoint y: 115, endPoint x: 20, endPoint y: 115, distance: 25.1
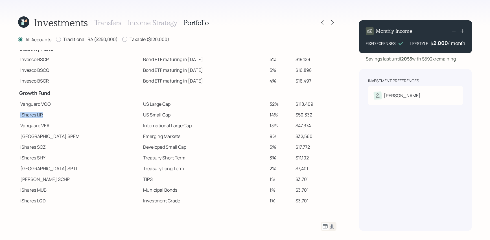
click at [20, 115] on td "iShares IJR" at bounding box center [79, 114] width 123 height 11
drag, startPoint x: 143, startPoint y: 112, endPoint x: 112, endPoint y: 112, distance: 30.8
click at [141, 112] on td "US Small Cap" at bounding box center [204, 114] width 127 height 11
click at [141, 117] on td "US Small Cap" at bounding box center [204, 114] width 127 height 11
drag, startPoint x: 165, startPoint y: 128, endPoint x: 114, endPoint y: 123, distance: 51.0
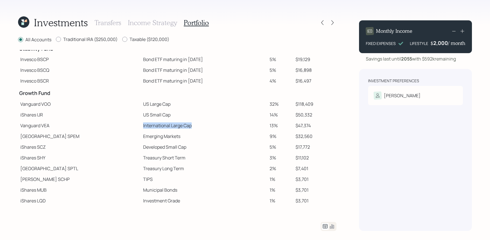
click at [141, 123] on td "International Large Cap" at bounding box center [204, 125] width 127 height 11
drag, startPoint x: 155, startPoint y: 137, endPoint x: 112, endPoint y: 137, distance: 42.9
click at [141, 137] on td "Emerging Markets" at bounding box center [204, 136] width 127 height 11
drag, startPoint x: 161, startPoint y: 146, endPoint x: 109, endPoint y: 145, distance: 52.3
click at [109, 145] on tr "iShares SCZ Developed Small Cap 5% $17,772" at bounding box center [177, 146] width 319 height 11
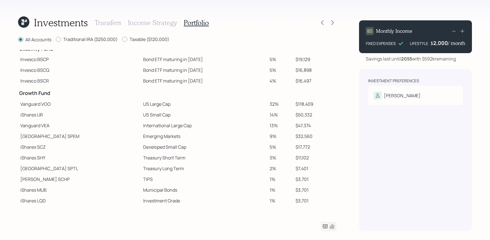
click at [158, 128] on td "International Large Cap" at bounding box center [204, 125] width 127 height 11
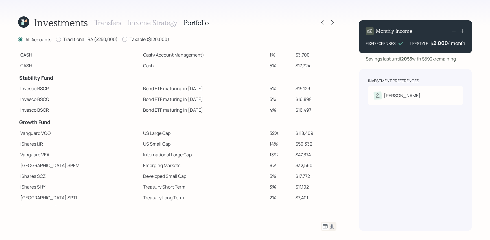
scroll to position [0, 0]
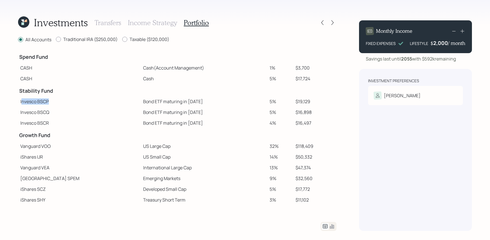
drag, startPoint x: 49, startPoint y: 103, endPoint x: 20, endPoint y: 103, distance: 29.1
click at [20, 103] on td "Invesco BSCP" at bounding box center [79, 101] width 123 height 11
drag, startPoint x: 176, startPoint y: 100, endPoint x: 111, endPoint y: 104, distance: 65.0
click at [111, 104] on tr "Invesco BSCP Bond ETF maturing in 2025 5% $19,129" at bounding box center [177, 101] width 319 height 11
click at [297, 104] on td "$19,129" at bounding box center [314, 101] width 43 height 11
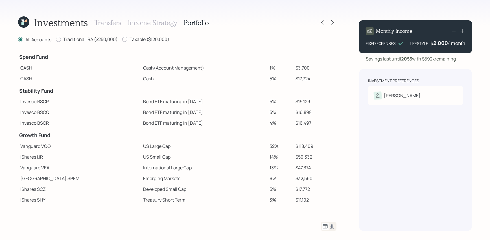
click at [332, 226] on icon at bounding box center [332, 226] width 7 height 7
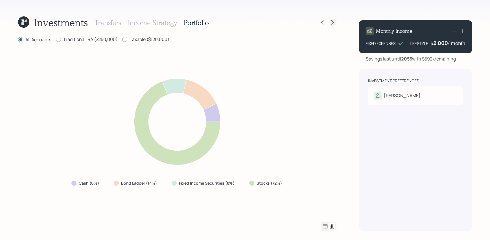
click at [332, 25] on div at bounding box center [333, 23] width 8 height 8
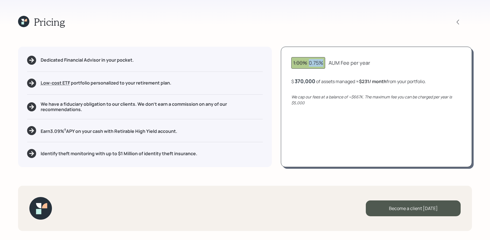
drag, startPoint x: 322, startPoint y: 65, endPoint x: 310, endPoint y: 63, distance: 11.9
click at [310, 63] on div "1.00% 0.75%" at bounding box center [308, 63] width 30 height 8
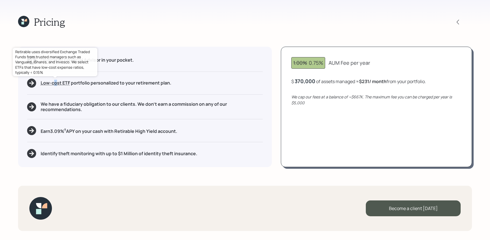
click at [55, 85] on span "Low-cost ETF" at bounding box center [55, 83] width 29 height 6
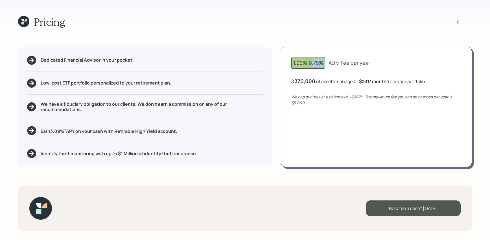
drag, startPoint x: 325, startPoint y: 61, endPoint x: 312, endPoint y: 61, distance: 13.6
click at [312, 61] on div "1.00% 0.75%" at bounding box center [308, 63] width 34 height 12
click at [308, 65] on div "1.00% 0.75%" at bounding box center [308, 63] width 30 height 8
drag, startPoint x: 317, startPoint y: 80, endPoint x: 291, endPoint y: 80, distance: 26.5
click at [291, 80] on div "1.00% 0.75% AUM Fee per year $ 370000 of assets managed ≈ $231 / month from you…" at bounding box center [376, 107] width 191 height 120
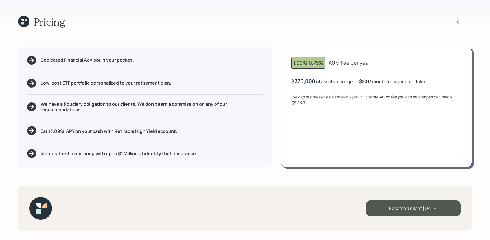
click at [369, 82] on b "$231 / month" at bounding box center [372, 81] width 27 height 6
click at [315, 79] on div "$ 370000 of assets managed ≈ $231 / month from your portfolio ." at bounding box center [357, 81] width 133 height 7
drag, startPoint x: 315, startPoint y: 80, endPoint x: 294, endPoint y: 79, distance: 21.5
click at [294, 79] on div "$ 370000 of assets managed ≈ $231 / month from your portfolio ." at bounding box center [357, 81] width 133 height 7
click at [348, 123] on div "1.00% 0.75% AUM Fee per year $ 250,000 of assets managed ≈ $156 / month from yo…" at bounding box center [376, 107] width 191 height 120
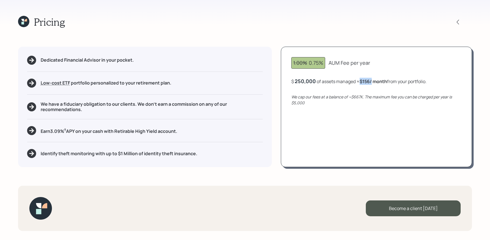
drag, startPoint x: 373, startPoint y: 79, endPoint x: 361, endPoint y: 81, distance: 11.7
click at [361, 81] on b "$156 / month" at bounding box center [373, 81] width 27 height 6
click at [199, 102] on h5 "We have a fiduciary obligation to our clients. We don't earn a commission on an…" at bounding box center [152, 106] width 222 height 11
click at [460, 20] on icon at bounding box center [458, 22] width 6 height 6
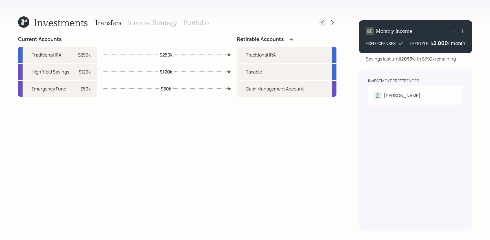
click at [322, 25] on icon at bounding box center [323, 23] width 6 height 6
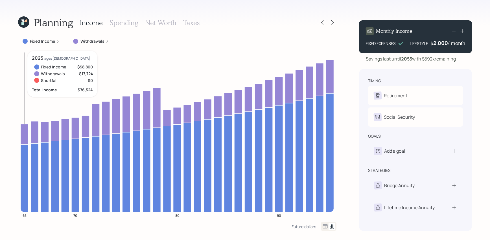
click at [25, 129] on icon at bounding box center [25, 134] width 8 height 20
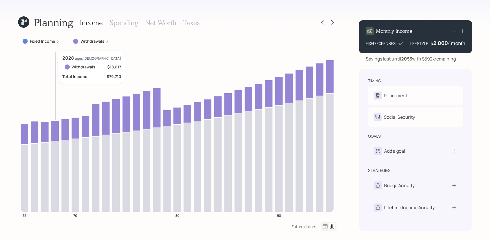
click at [54, 129] on icon at bounding box center [55, 130] width 8 height 21
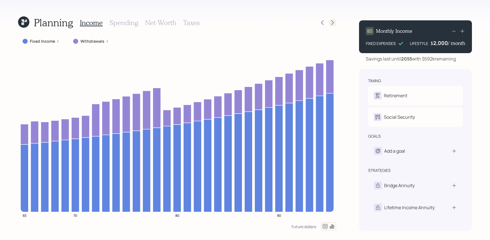
click at [336, 22] on div at bounding box center [333, 23] width 8 height 8
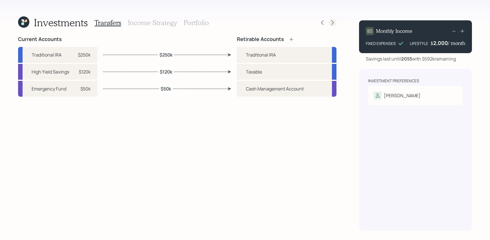
click at [336, 22] on div at bounding box center [333, 23] width 8 height 8
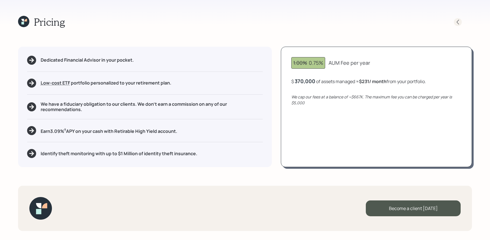
click at [457, 21] on icon at bounding box center [458, 21] width 2 height 5
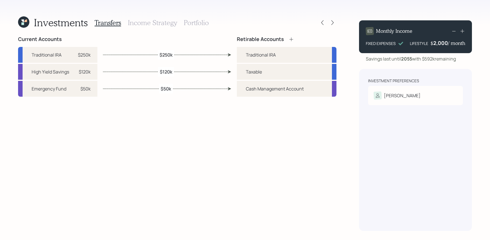
click at [199, 16] on div "Transfers Income Strategy Portfolio" at bounding box center [152, 23] width 114 height 14
click at [199, 20] on h3 "Portfolio" at bounding box center [196, 23] width 25 height 8
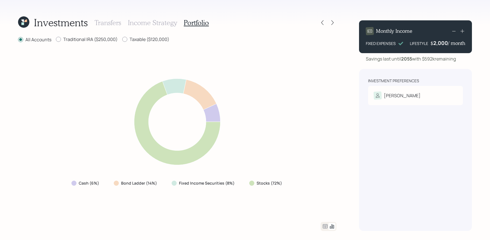
click at [326, 226] on icon at bounding box center [325, 226] width 7 height 7
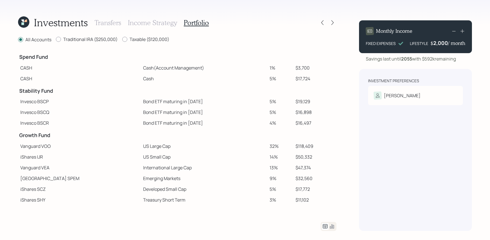
scroll to position [42, 0]
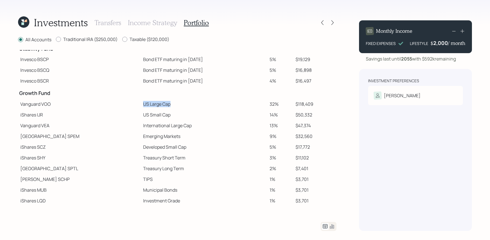
drag, startPoint x: 144, startPoint y: 104, endPoint x: 105, endPoint y: 106, distance: 39.3
click at [105, 105] on tr "Vanguard VOO US Large Cap 32% $118,409" at bounding box center [177, 104] width 319 height 11
click at [141, 108] on td "US Large Cap" at bounding box center [204, 104] width 127 height 11
drag, startPoint x: 151, startPoint y: 103, endPoint x: 91, endPoint y: 100, distance: 59.7
click at [88, 100] on tr "Vanguard VOO US Large Cap 32% $118,409" at bounding box center [177, 104] width 319 height 11
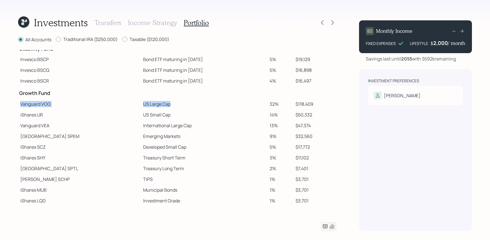
click at [141, 104] on td "US Large Cap" at bounding box center [204, 104] width 127 height 11
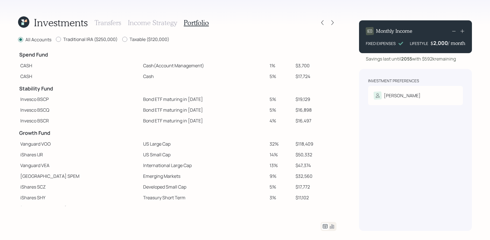
scroll to position [1, 0]
click at [22, 19] on icon at bounding box center [23, 21] width 11 height 11
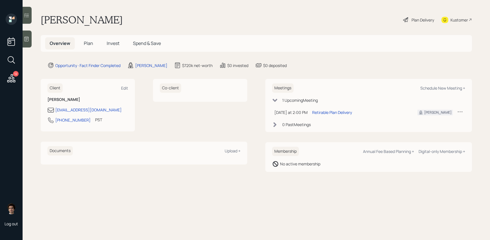
click at [453, 21] on div "Kustomer" at bounding box center [460, 20] width 18 height 6
click at [0, 0] on div "12 Log out Melissa Eberhardt Plan Delivery Kustomer Overview Plan Invest Spend …" at bounding box center [245, 120] width 490 height 240
click at [443, 91] on div "Meetings Schedule New Meeting +" at bounding box center [368, 87] width 193 height 9
click at [441, 86] on div "Schedule New Meeting +" at bounding box center [442, 87] width 45 height 5
select select "59554aeb-d739-4552-90b9-0d27d70b4bf7"
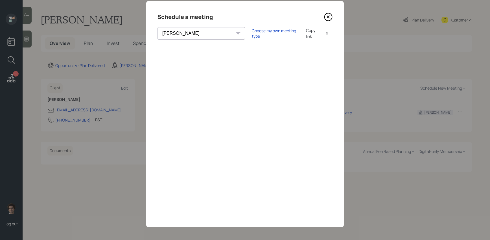
scroll to position [14, 0]
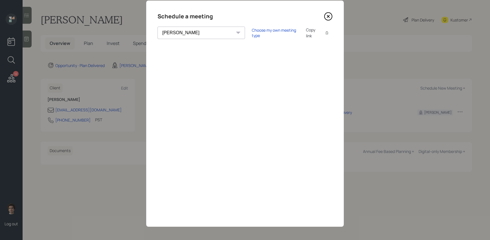
click at [327, 19] on icon at bounding box center [328, 16] width 8 height 8
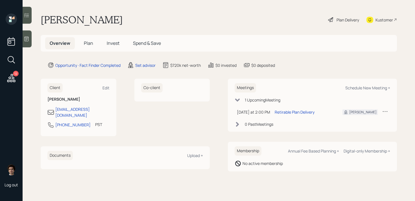
click at [26, 38] on icon at bounding box center [27, 39] width 6 height 6
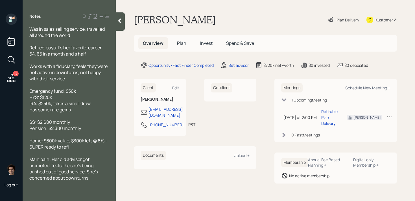
click at [83, 33] on div "Was in sales selling service, travelled all around the world" at bounding box center [69, 32] width 80 height 12
click at [118, 19] on icon at bounding box center [120, 21] width 6 height 6
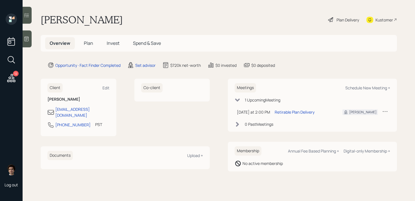
click at [90, 50] on div "Overview Plan Invest Spend & Save" at bounding box center [219, 43] width 356 height 17
click at [90, 45] on span "Plan" at bounding box center [88, 43] width 9 height 6
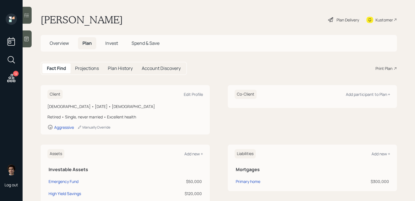
click at [59, 49] on div "Overview Plan Invest Spend & Save" at bounding box center [219, 43] width 356 height 17
click at [385, 66] on div "Print Plan" at bounding box center [384, 69] width 17 height 6
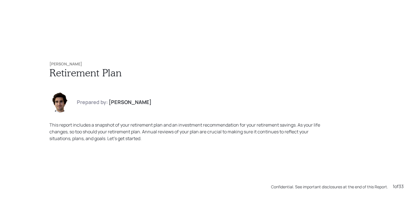
click at [92, 62] on h6 "[PERSON_NAME]" at bounding box center [207, 64] width 316 height 5
drag, startPoint x: 86, startPoint y: 62, endPoint x: 18, endPoint y: 63, distance: 68.9
click at [18, 63] on div "[PERSON_NAME] Retirement Plan Prepared by: [PERSON_NAME] This report includes a…" at bounding box center [207, 100] width 415 height 201
copy h6 "[PERSON_NAME]"
click at [154, 65] on h6 "[PERSON_NAME]" at bounding box center [207, 64] width 316 height 5
